Goal: Task Accomplishment & Management: Manage account settings

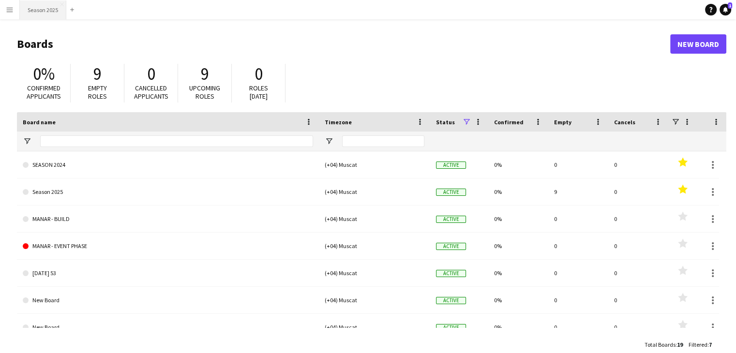
click at [32, 5] on button "Season 2025 Close" at bounding box center [43, 9] width 46 height 19
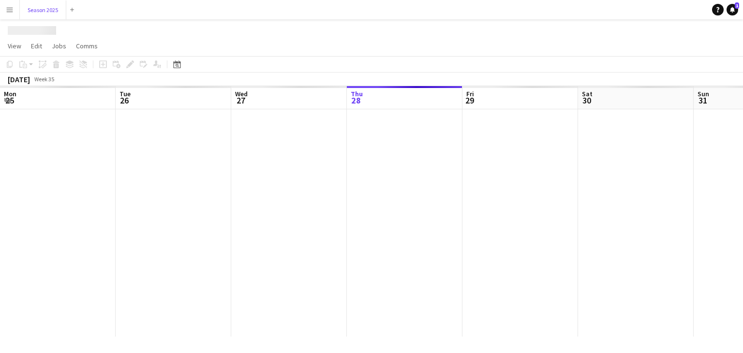
scroll to position [0, 231]
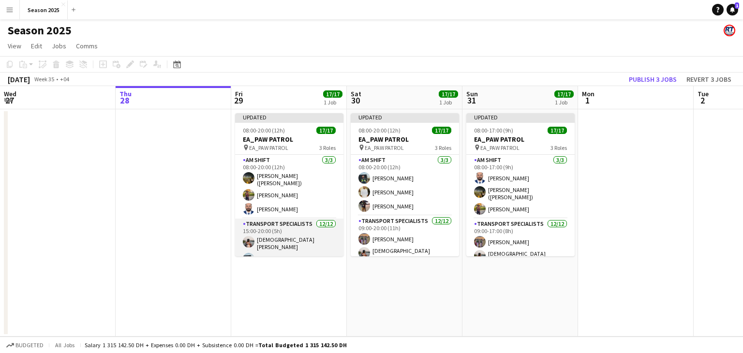
click at [292, 245] on app-card-role "Transport Specialists [DATE] 15:00-20:00 (5h) [PERSON_NAME] Shaikh Raees Ahmed …" at bounding box center [289, 314] width 108 height 190
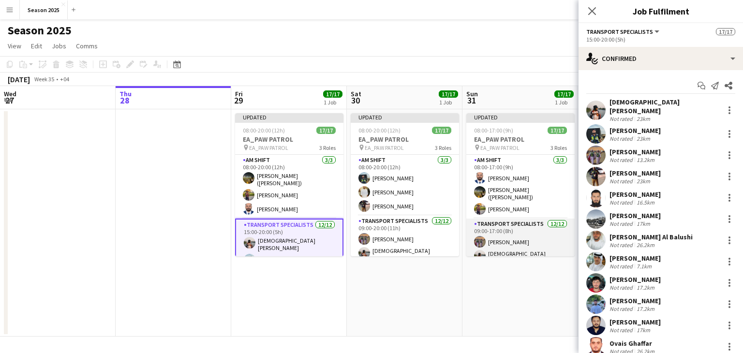
click at [495, 244] on app-card-role "Transport Specialists [DATE] 09:00-17:00 (8h) Ahmed Ibrahim Baloshi [PERSON_NAM…" at bounding box center [521, 314] width 108 height 190
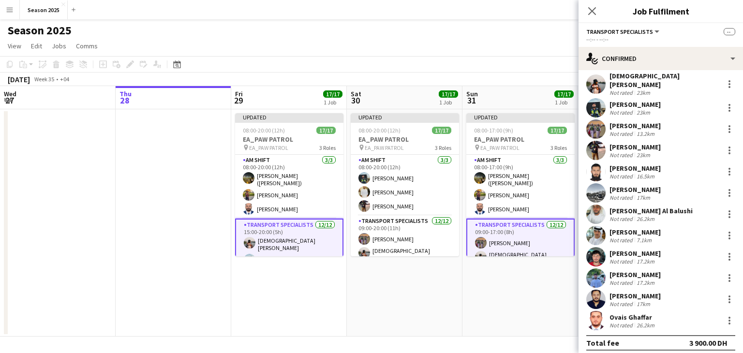
scroll to position [0, 0]
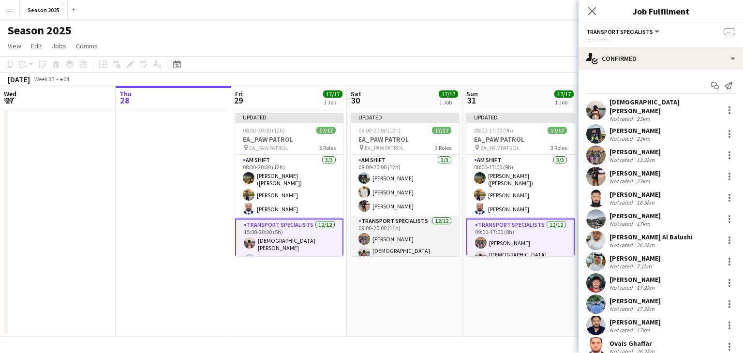
click at [397, 241] on app-card-role "Transport Specialists [DATE] 09:00-20:00 (11h) Ahmed Ibrahim Baloshi Mohammed […" at bounding box center [405, 311] width 108 height 190
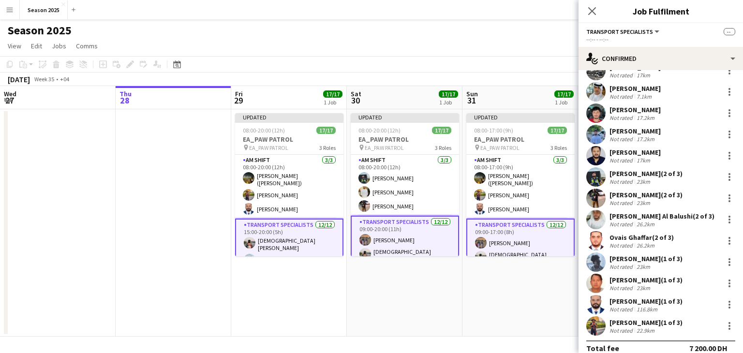
scroll to position [111, 0]
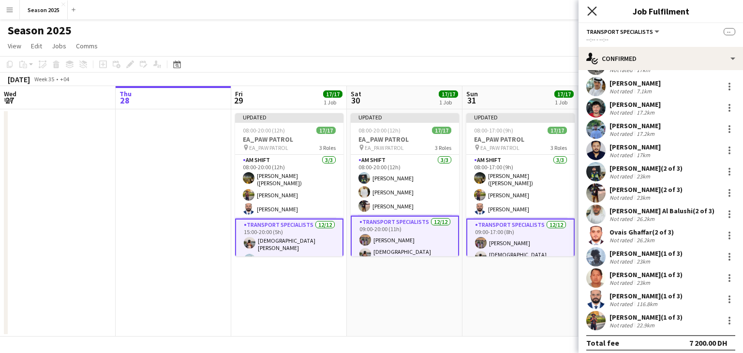
click at [596, 10] on icon "Close pop-in" at bounding box center [592, 10] width 9 height 9
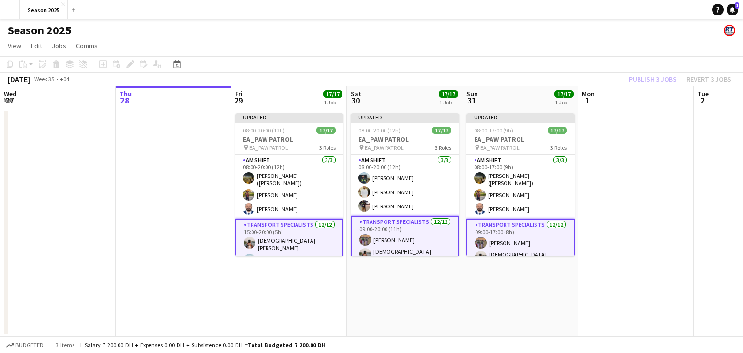
click at [361, 293] on app-date-cell "Updated 08:00-20:00 (12h) 17/17 EA_PAW PATROL pin EA_PAW PATROL 3 Roles AM SHIF…" at bounding box center [405, 222] width 116 height 227
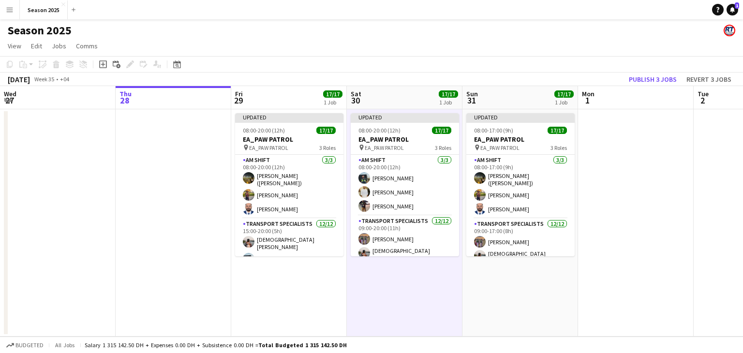
click at [393, 281] on app-date-cell "Updated 08:00-20:00 (12h) 17/17 EA_PAW PATROL pin EA_PAW PATROL 3 Roles AM SHIF…" at bounding box center [405, 222] width 116 height 227
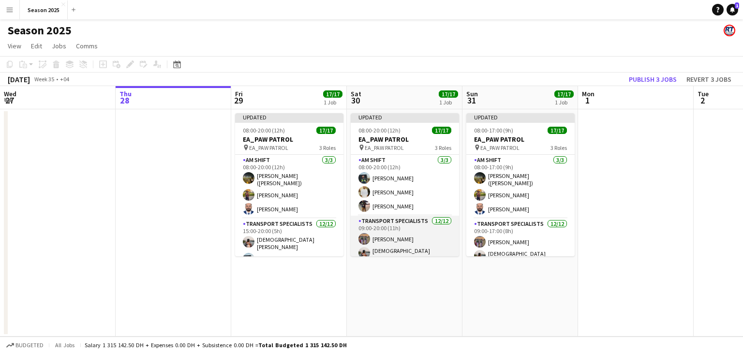
click at [440, 241] on app-card-role "Transport Specialists [DATE] 09:00-20:00 (11h) Ahmed Ibrahim Baloshi Mohammed […" at bounding box center [405, 311] width 108 height 190
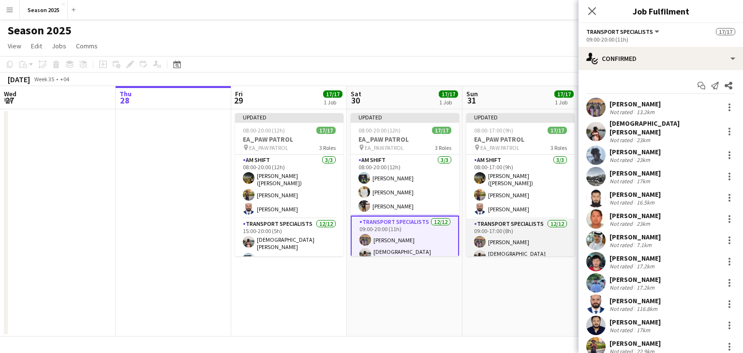
click at [522, 241] on app-card-role "Transport Specialists [DATE] 09:00-17:00 (8h) Ahmed Ibrahim Baloshi [PERSON_NAM…" at bounding box center [521, 314] width 108 height 190
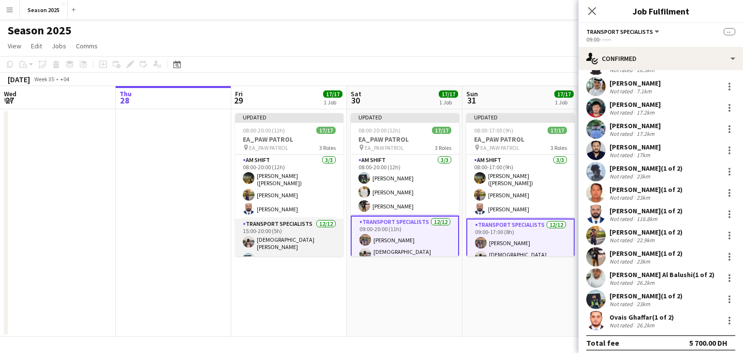
click at [299, 244] on app-card-role "Transport Specialists [DATE] 15:00-20:00 (5h) [PERSON_NAME] Shaikh Raees Ahmed …" at bounding box center [289, 314] width 108 height 190
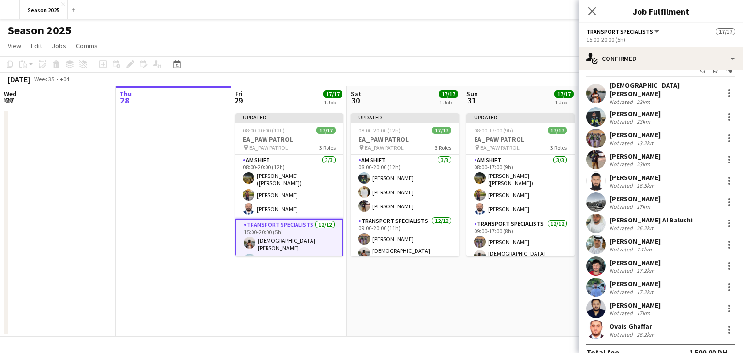
scroll to position [26, 0]
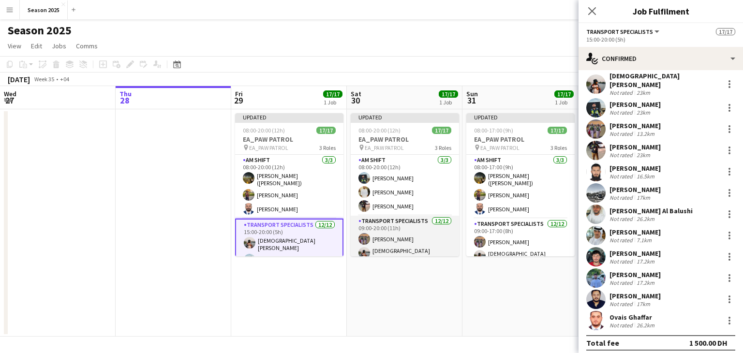
click at [434, 244] on app-card-role "Transport Specialists [DATE] 09:00-20:00 (11h) Ahmed Ibrahim Baloshi Mohammed […" at bounding box center [405, 311] width 108 height 190
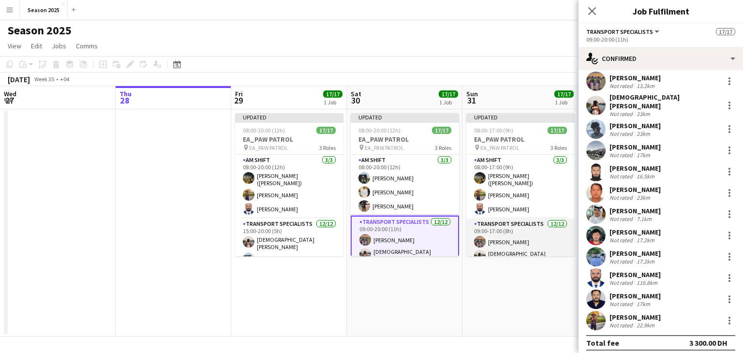
click at [491, 239] on app-card-role "Transport Specialists [DATE] 09:00-17:00 (8h) Ahmed Ibrahim Baloshi [PERSON_NAM…" at bounding box center [521, 314] width 108 height 190
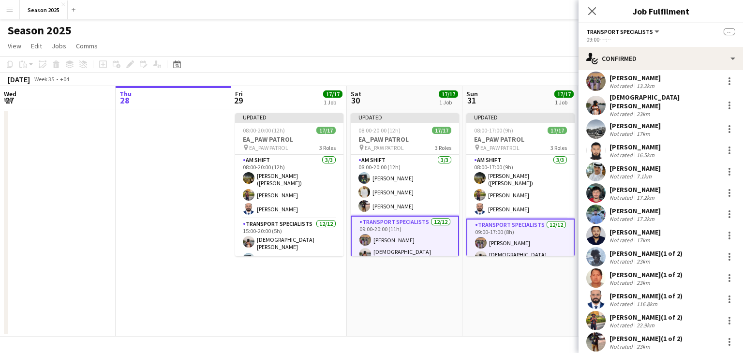
scroll to position [111, 0]
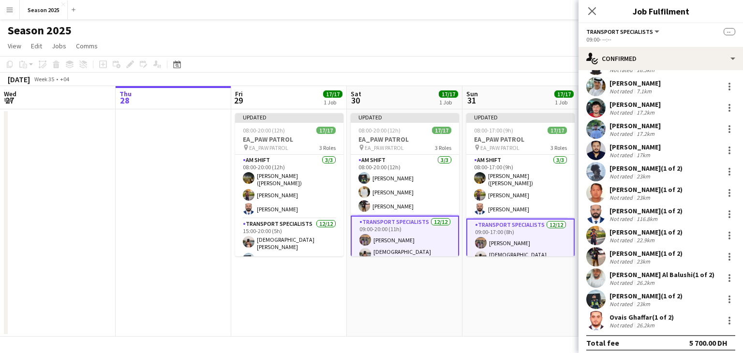
click at [448, 295] on app-date-cell "Updated 08:00-20:00 (12h) 17/17 EA_PAW PATROL pin EA_PAW PATROL 3 Roles AM SHIF…" at bounding box center [405, 222] width 116 height 227
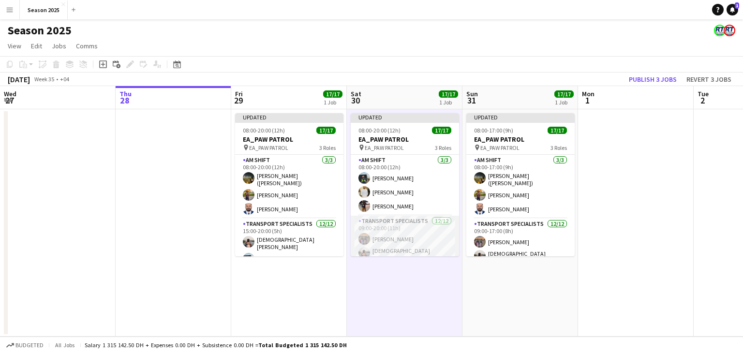
click at [383, 242] on app-card-role "Transport Specialists [DATE] 09:00-20:00 (11h) Ahmed Ibrahim Baloshi Mohammed […" at bounding box center [405, 311] width 108 height 190
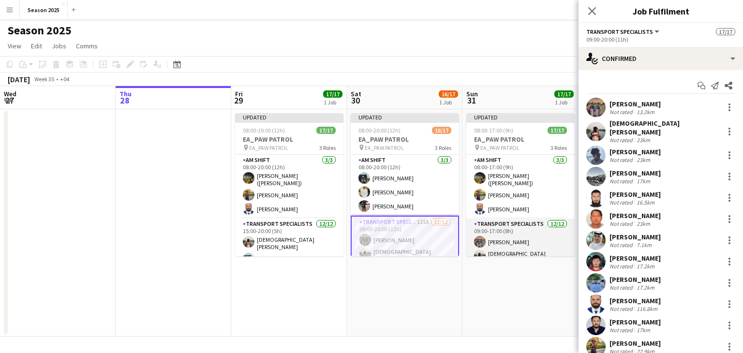
click at [507, 246] on app-card-role "Transport Specialists [DATE] 09:00-17:00 (8h) Ahmed Ibrahim Baloshi [PERSON_NAM…" at bounding box center [521, 314] width 108 height 190
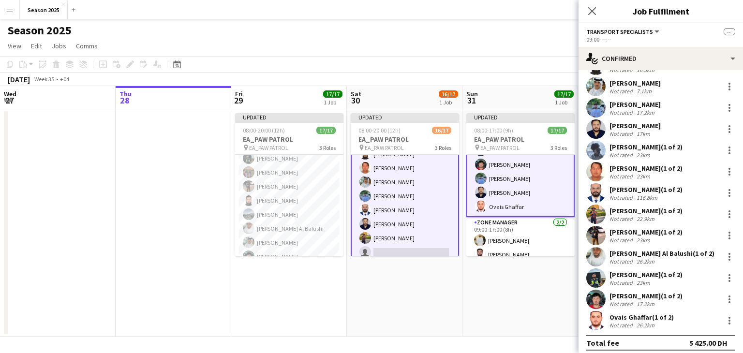
scroll to position [97, 0]
click at [439, 300] on app-date-cell "Updated 08:00-20:00 (12h) 16/17 EA_PAW PATROL pin EA_PAW PATROL 3 Roles AM SHIF…" at bounding box center [405, 222] width 116 height 227
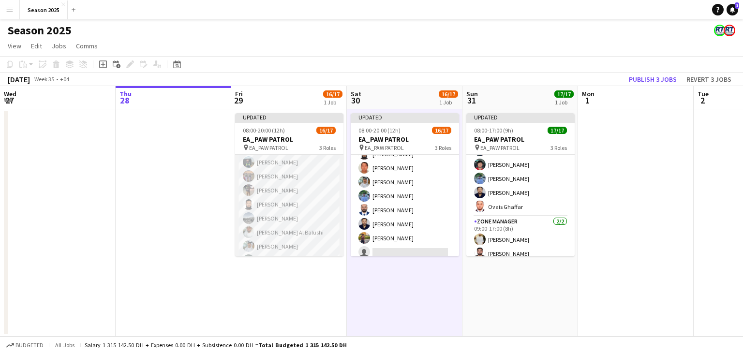
click at [290, 213] on app-card-role "Transport Specialists 114A [DATE] 15:00-20:00 (5h) [PERSON_NAME] Shaikh Raees A…" at bounding box center [289, 217] width 108 height 190
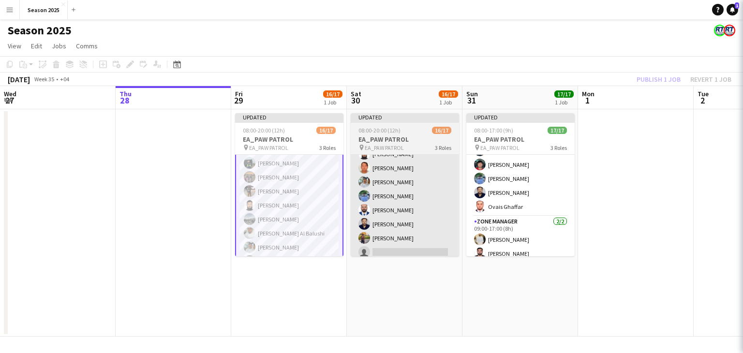
scroll to position [97, 0]
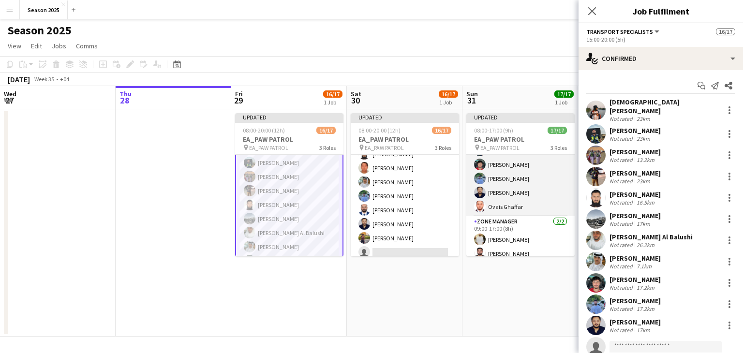
click at [526, 195] on app-card-role "Transport Specialists [DATE] 09:00-17:00 (8h) Ahmed Ibrahim Baloshi [PERSON_NAM…" at bounding box center [521, 121] width 108 height 190
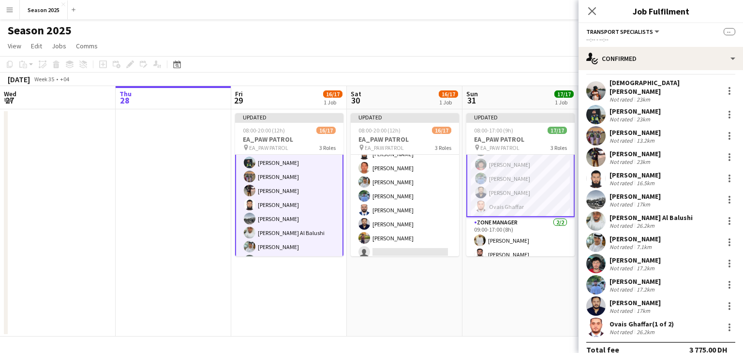
scroll to position [26, 0]
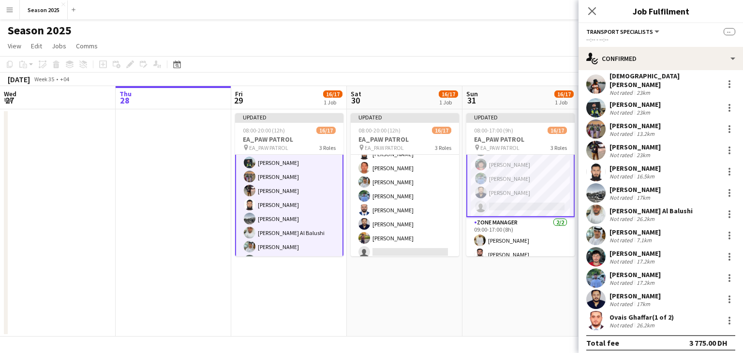
click at [507, 294] on app-date-cell "Updated 08:00-17:00 (9h) 16/17 EA_PAW PATROL pin EA_PAW PATROL 3 Roles AM SHIFT…" at bounding box center [521, 222] width 116 height 227
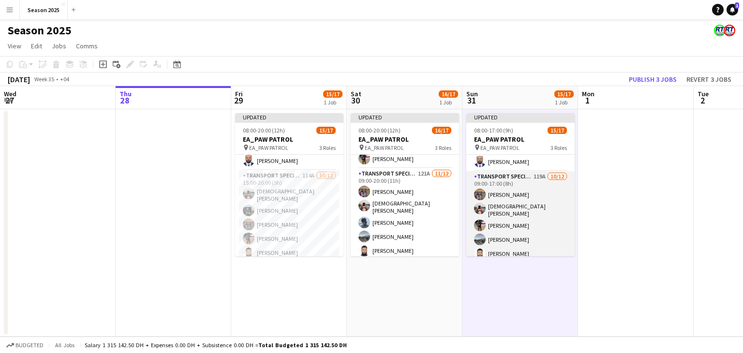
scroll to position [96, 0]
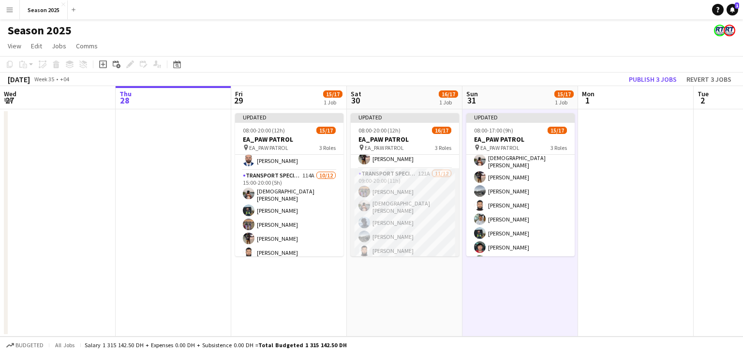
click at [381, 229] on app-card-role "Transport Specialists 121A [DATE] 09:00-20:00 (11h) Ahmed Ibrahim Baloshi Moham…" at bounding box center [405, 263] width 108 height 190
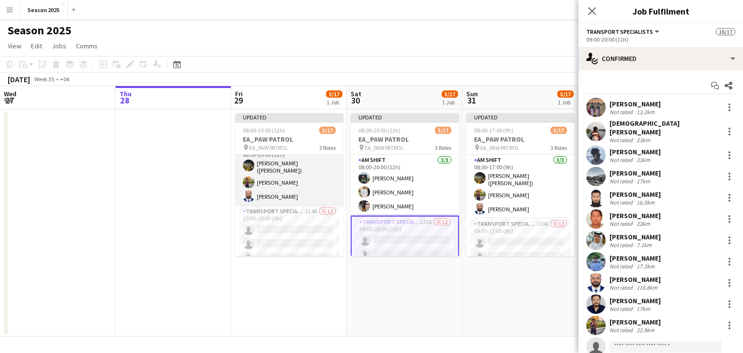
scroll to position [0, 0]
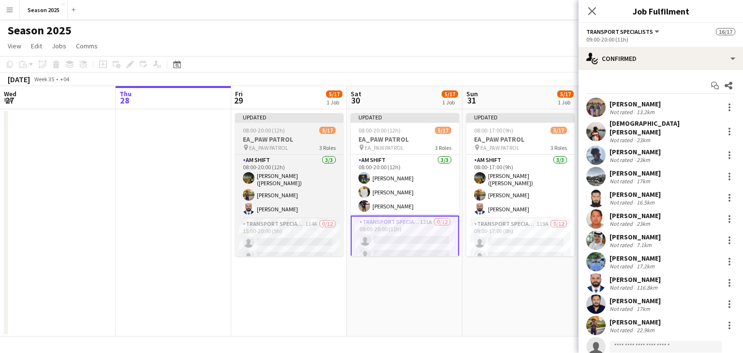
click at [252, 138] on h3 "EA_PAW PATROL" at bounding box center [289, 139] width 108 height 9
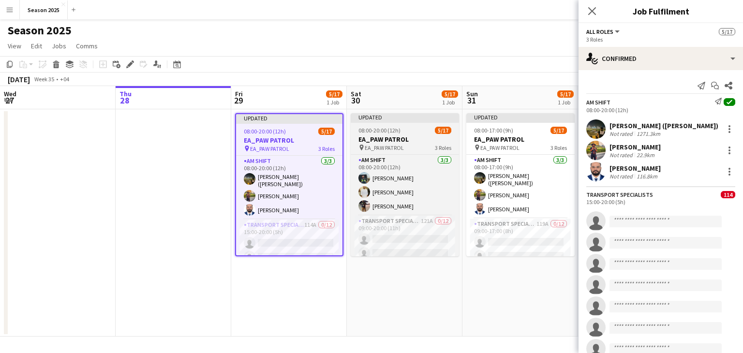
click at [393, 141] on h3 "EA_PAW PATROL" at bounding box center [405, 139] width 108 height 9
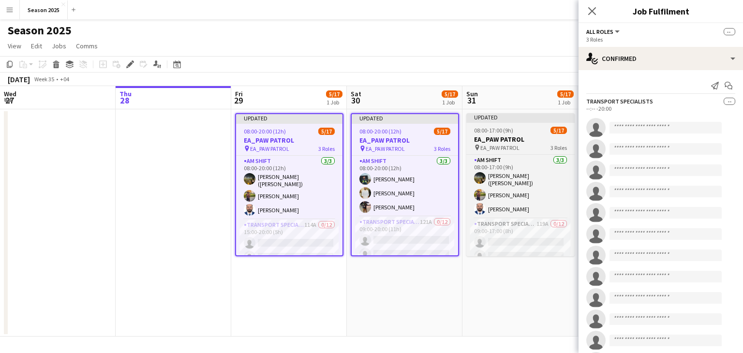
click at [488, 145] on span "EA_PAW PATROL" at bounding box center [500, 147] width 39 height 7
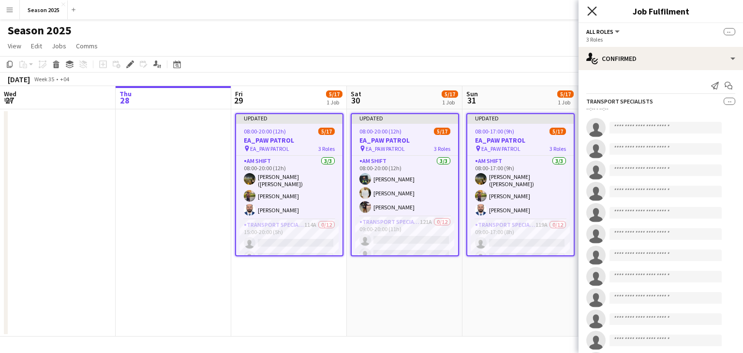
click at [591, 12] on icon at bounding box center [592, 10] width 9 height 9
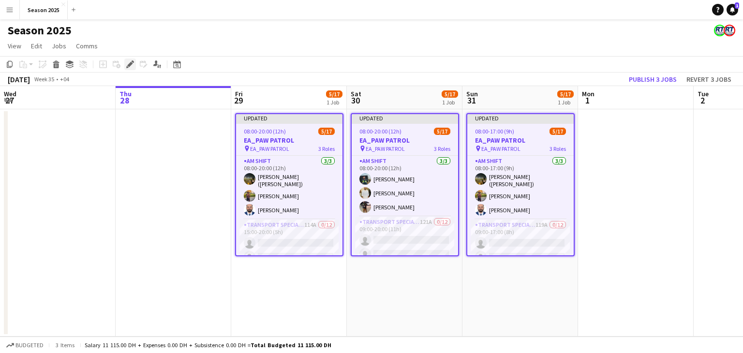
click at [127, 66] on icon at bounding box center [127, 67] width 2 height 2
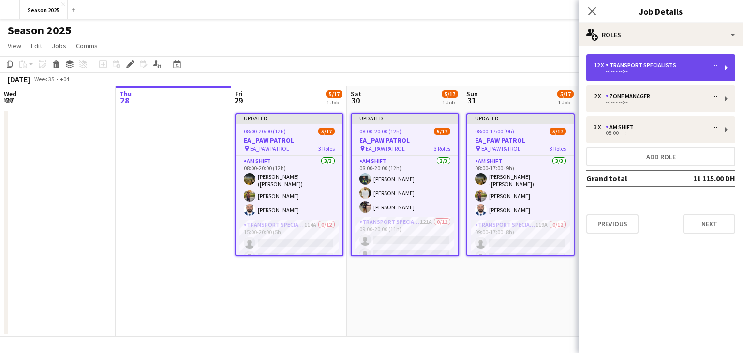
click at [622, 68] on div "Transport Specialists" at bounding box center [643, 65] width 75 height 7
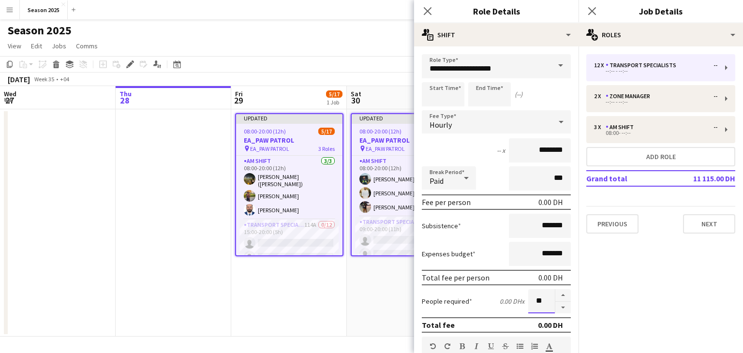
drag, startPoint x: 541, startPoint y: 299, endPoint x: 527, endPoint y: 301, distance: 14.2
click at [528, 301] on input "**" at bounding box center [541, 301] width 27 height 24
type input "*"
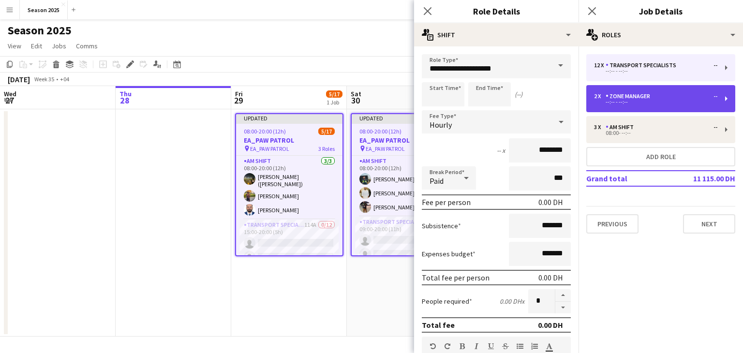
click at [634, 100] on div "--:-- - --:--" at bounding box center [655, 102] width 123 height 5
type input "**********"
type input "********"
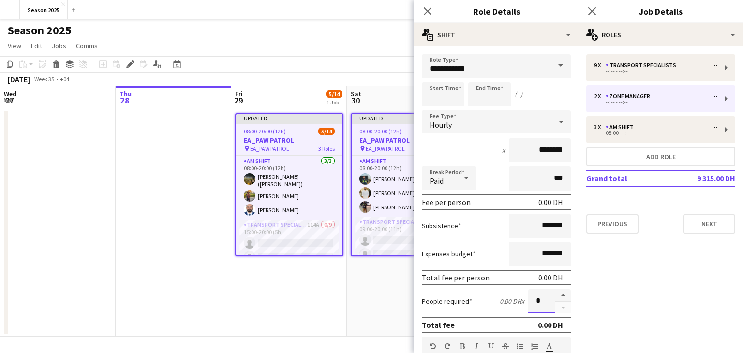
drag, startPoint x: 536, startPoint y: 303, endPoint x: 522, endPoint y: 303, distance: 14.0
click at [528, 303] on input "*" at bounding box center [541, 301] width 27 height 24
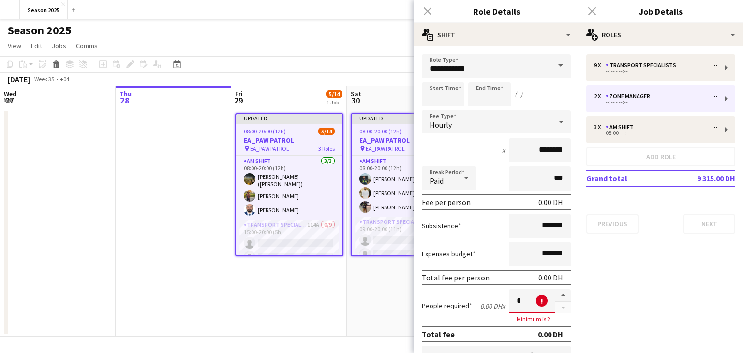
click at [509, 303] on input "*" at bounding box center [532, 301] width 46 height 24
type input "*"
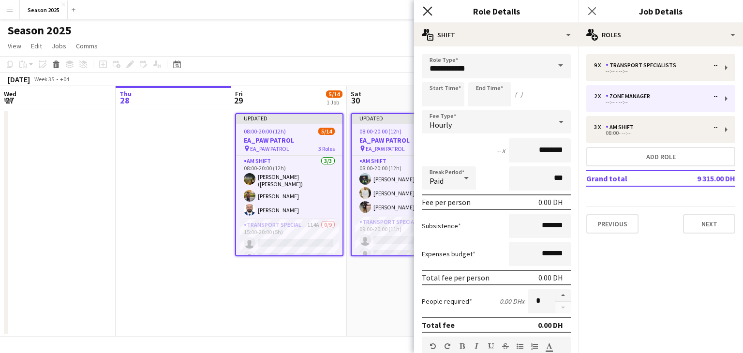
click at [427, 7] on icon "Close pop-in" at bounding box center [427, 10] width 9 height 9
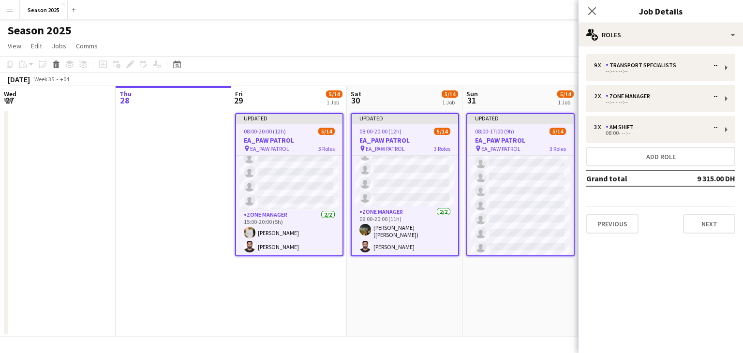
scroll to position [155, 0]
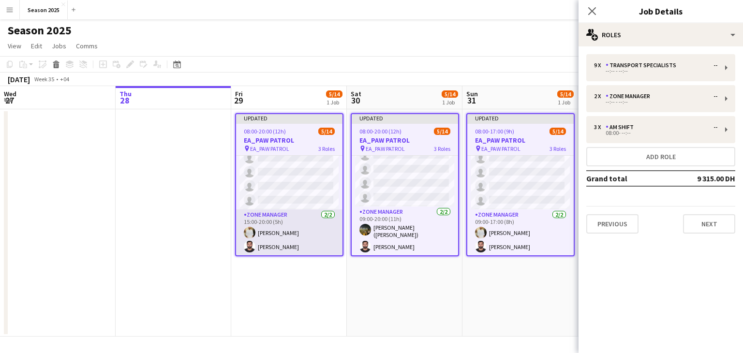
click at [312, 232] on app-card-role "Zone Manager [DATE] 15:00-20:00 (5h) [PERSON_NAME]" at bounding box center [289, 233] width 106 height 47
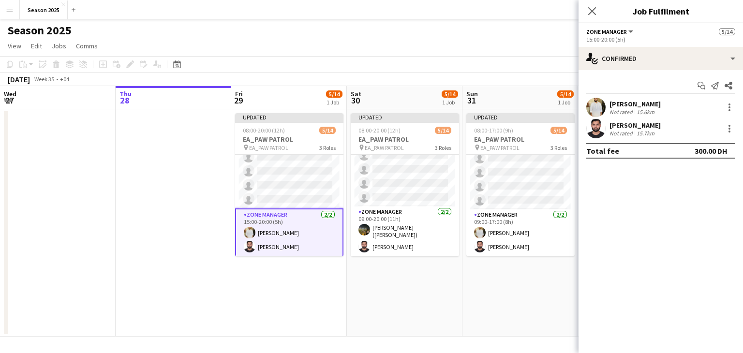
scroll to position [151, 0]
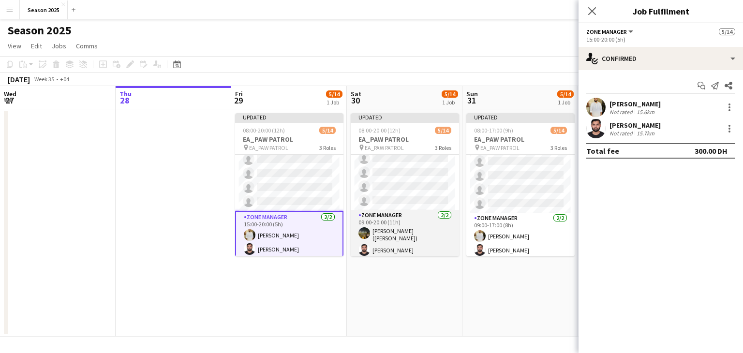
click at [417, 237] on app-card-role "Zone Manager [DATE] 09:00-20:00 (11h) [PERSON_NAME] ([PERSON_NAME]" at bounding box center [405, 235] width 108 height 50
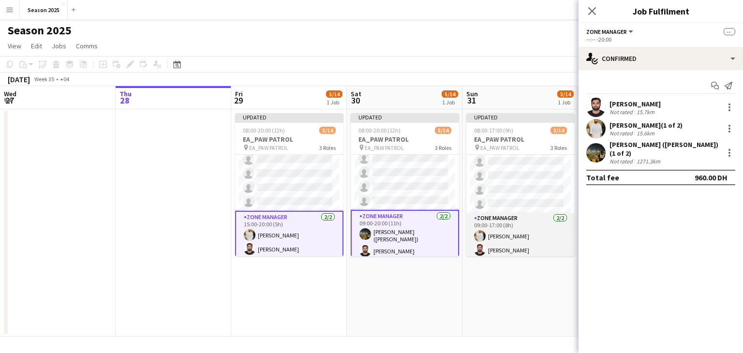
click at [530, 244] on app-card-role "Zone Manager [DATE] 09:00-17:00 (8h) [PERSON_NAME]" at bounding box center [521, 236] width 108 height 47
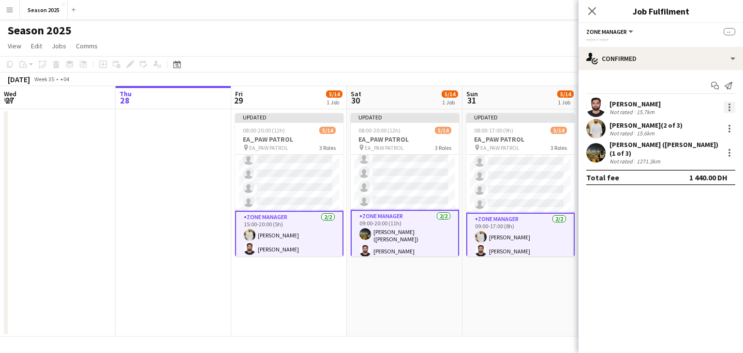
click at [730, 111] on div at bounding box center [730, 108] width 12 height 12
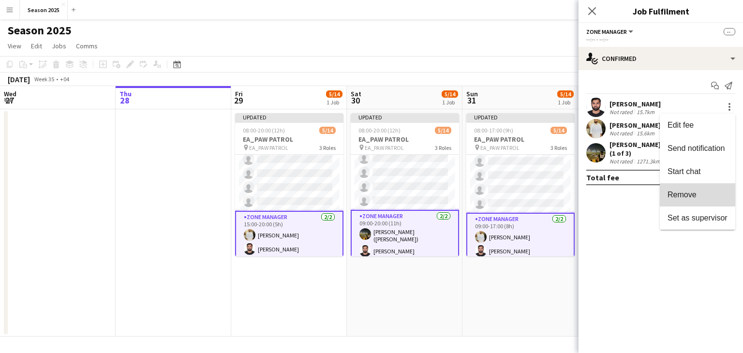
click at [690, 194] on span "Remove" at bounding box center [682, 195] width 29 height 8
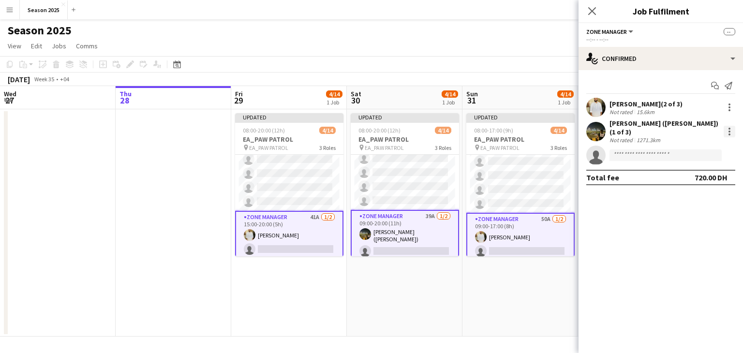
click at [730, 134] on div at bounding box center [730, 135] width 2 height 2
click at [700, 218] on span "Remove" at bounding box center [698, 216] width 60 height 9
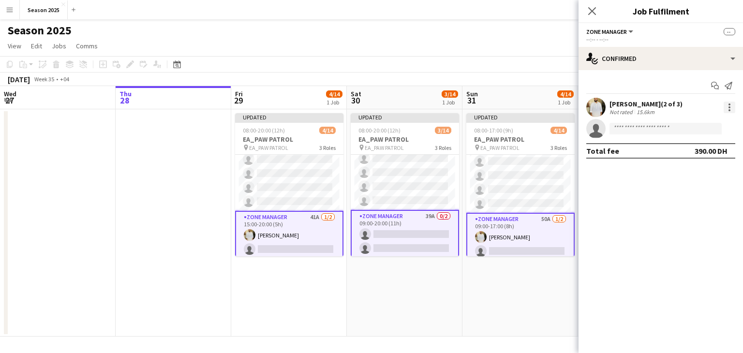
click at [725, 110] on div at bounding box center [730, 108] width 12 height 12
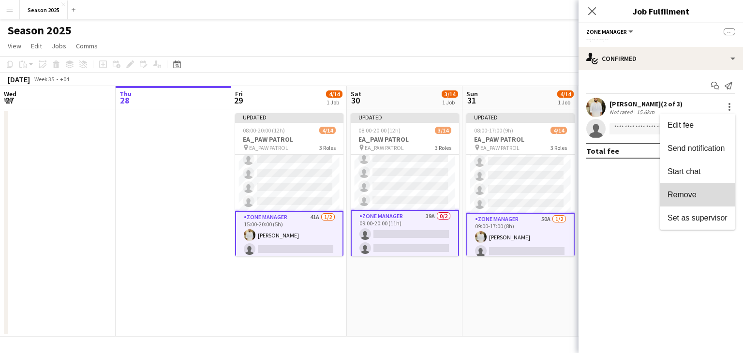
click at [699, 198] on span "Remove" at bounding box center [698, 195] width 60 height 9
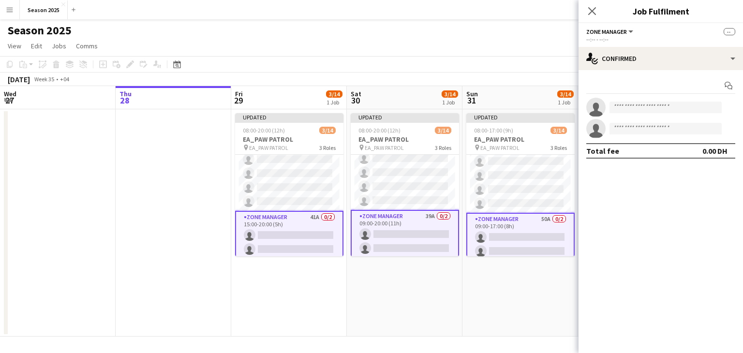
click at [341, 282] on app-date-cell "Updated 08:00-20:00 (12h) 3/14 EA_PAW PATROL pin EA_PAW PATROL 3 Roles AM SHIFT…" at bounding box center [289, 222] width 116 height 227
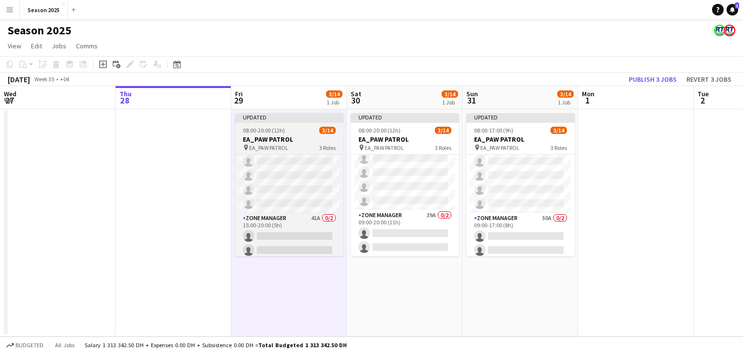
click at [295, 140] on h3 "EA_PAW PATROL" at bounding box center [289, 139] width 108 height 9
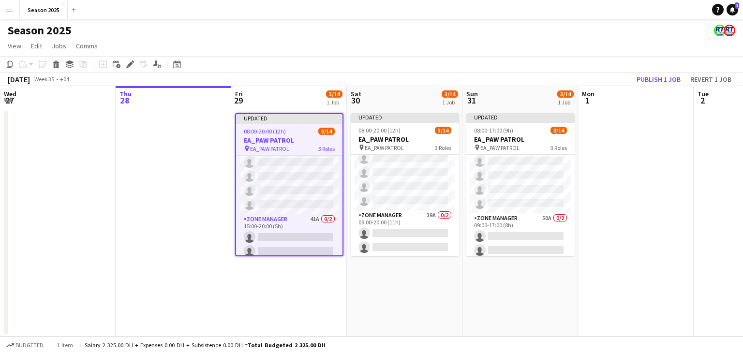
scroll to position [155, 0]
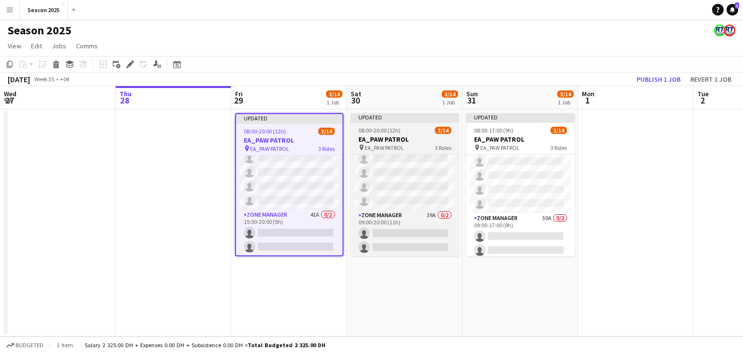
click at [379, 143] on h3 "EA_PAW PATROL" at bounding box center [405, 139] width 108 height 9
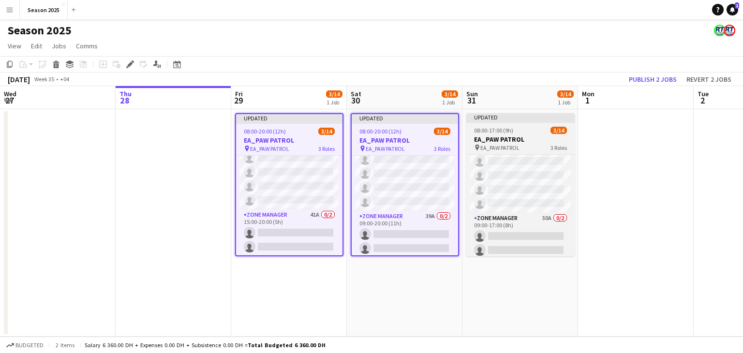
click at [484, 134] on app-job-card "Updated 08:00-17:00 (9h) 3/14 EA_PAW PATROL pin EA_PAW PATROL 3 Roles AM SHIFT …" at bounding box center [521, 184] width 108 height 143
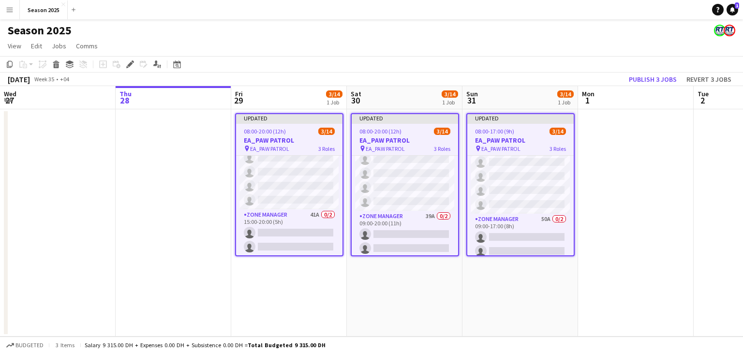
scroll to position [154, 0]
click at [131, 61] on icon "Edit" at bounding box center [130, 64] width 8 height 8
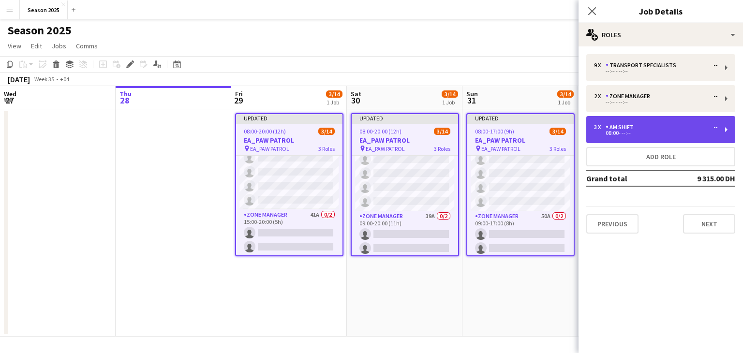
click at [640, 131] on div "08:00- --:--" at bounding box center [655, 133] width 123 height 5
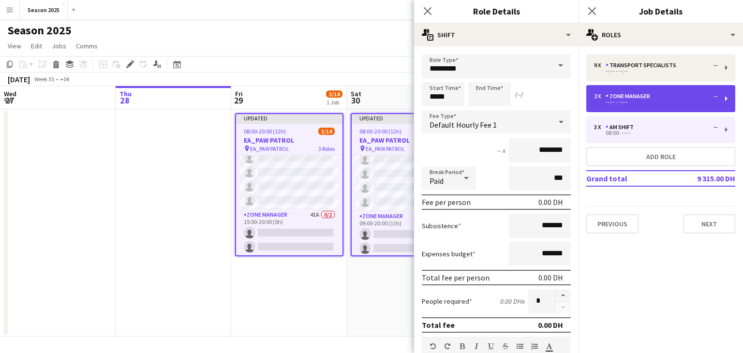
click at [633, 101] on div "--:-- - --:--" at bounding box center [655, 102] width 123 height 5
type input "**********"
type input "********"
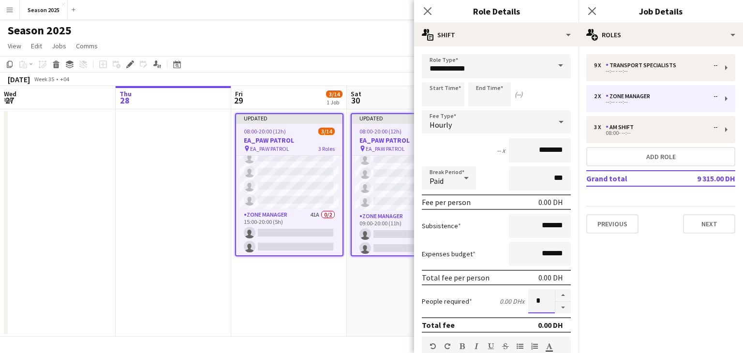
drag, startPoint x: 535, startPoint y: 302, endPoint x: 528, endPoint y: 302, distance: 7.7
click at [528, 302] on input "*" at bounding box center [541, 301] width 27 height 24
type input "*"
click at [432, 12] on icon "Close pop-in" at bounding box center [427, 10] width 9 height 9
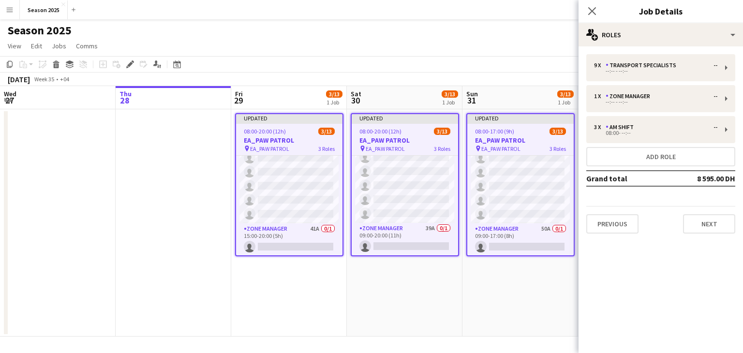
click at [527, 274] on app-date-cell "Updated 08:00-17:00 (9h) 3/13 EA_PAW PATROL pin EA_PAW PATROL 3 Roles AM SHIFT …" at bounding box center [521, 222] width 116 height 227
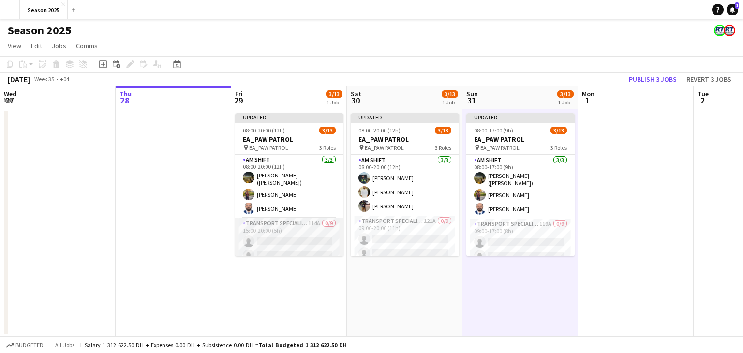
scroll to position [0, 0]
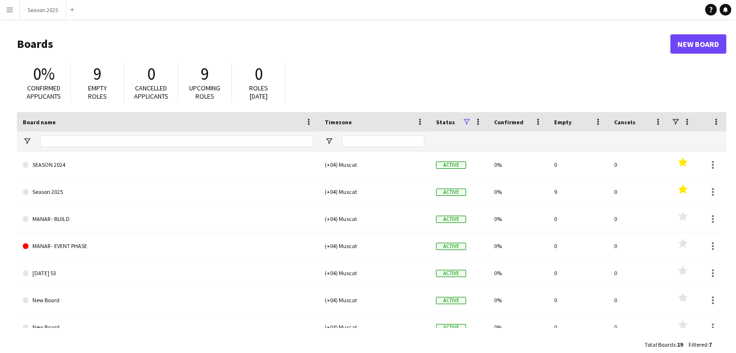
click at [13, 10] on app-icon "Menu" at bounding box center [10, 10] width 8 height 8
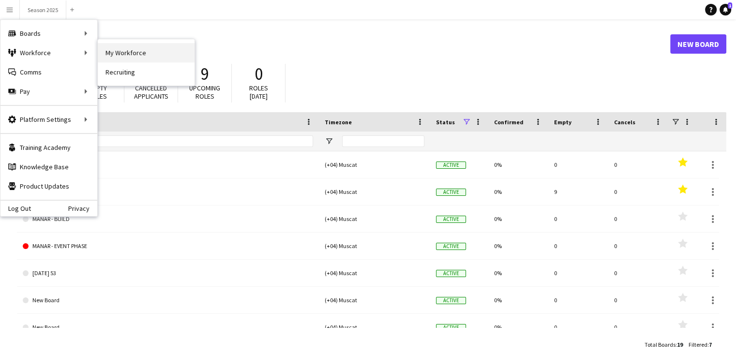
click at [136, 54] on link "My Workforce" at bounding box center [146, 52] width 97 height 19
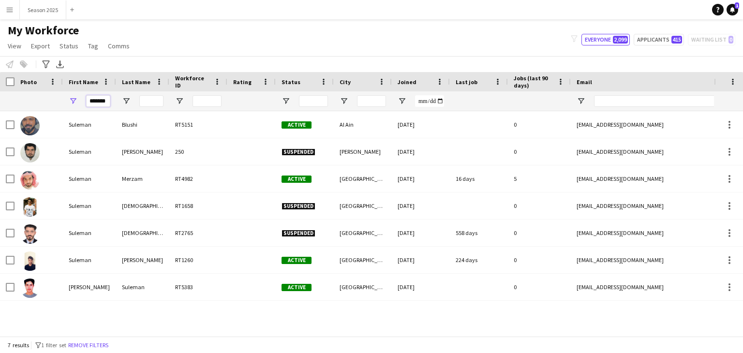
click at [99, 103] on input "*******" at bounding box center [98, 101] width 24 height 12
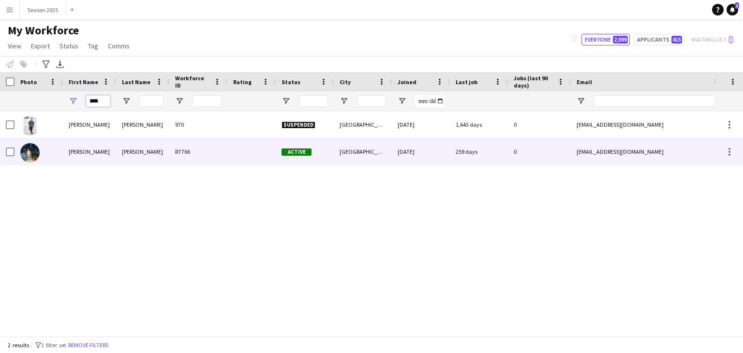
type input "****"
click at [29, 153] on img at bounding box center [29, 152] width 19 height 19
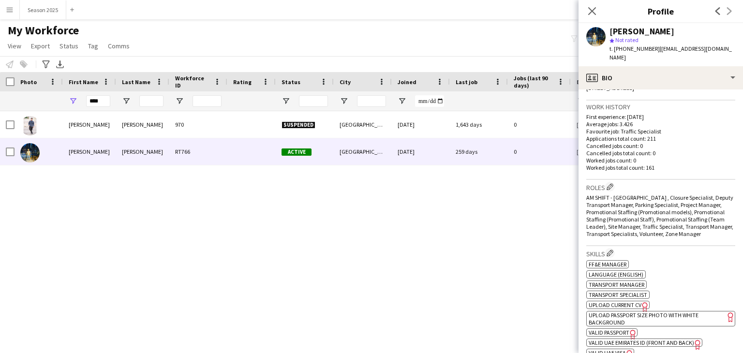
scroll to position [242, 0]
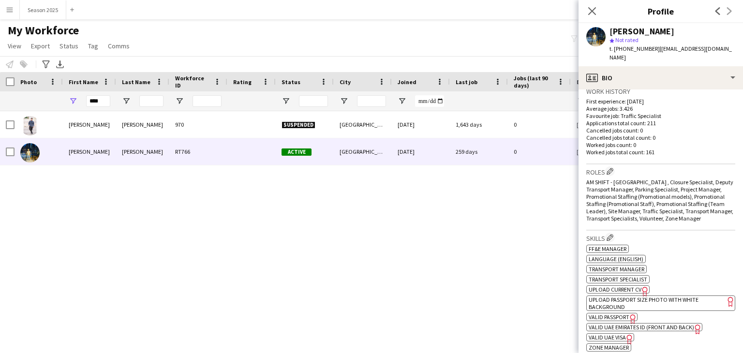
click at [637, 286] on span "UPLOAD CURRENT CV" at bounding box center [615, 289] width 53 height 7
click at [251, 227] on div "Sarbas Abdulla 970 Suspended Dubai 04-11-2019 1,643 days 0 sarbasabdulla01@gmai…" at bounding box center [357, 220] width 714 height 218
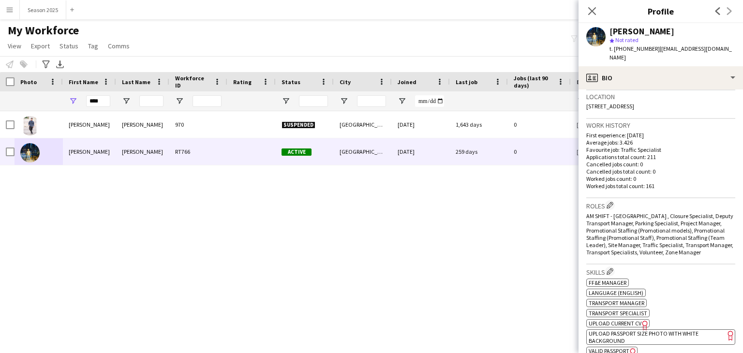
scroll to position [145, 0]
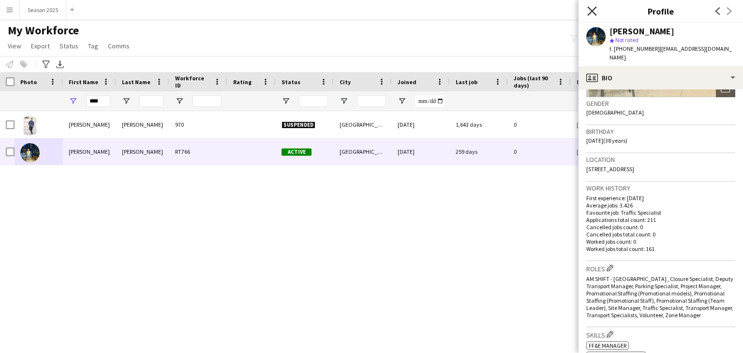
click at [590, 11] on icon "Close pop-in" at bounding box center [592, 10] width 9 height 9
